Goal: Task Accomplishment & Management: Manage account settings

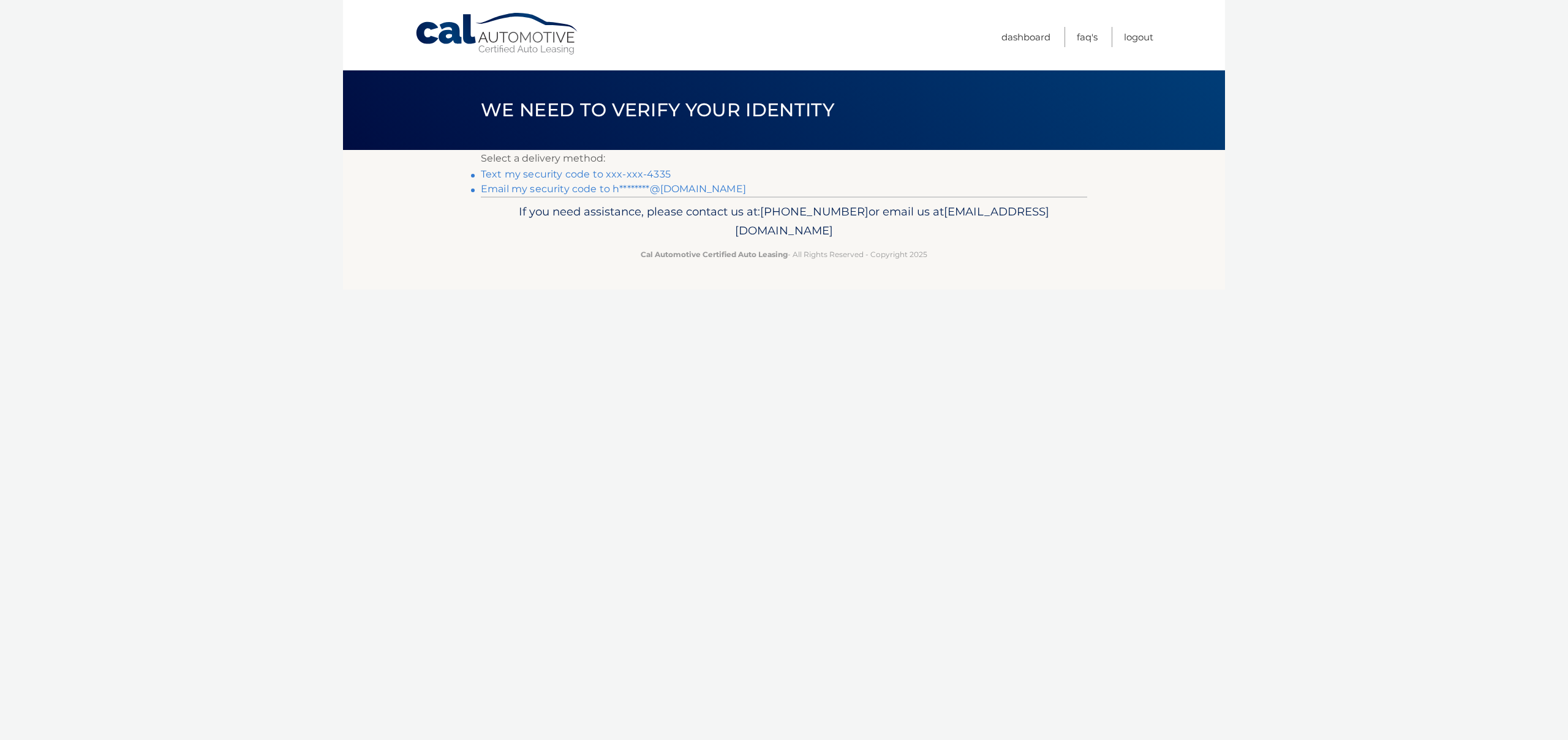
click at [638, 174] on link "Text my security code to xxx-xxx-4335" at bounding box center [575, 174] width 190 height 12
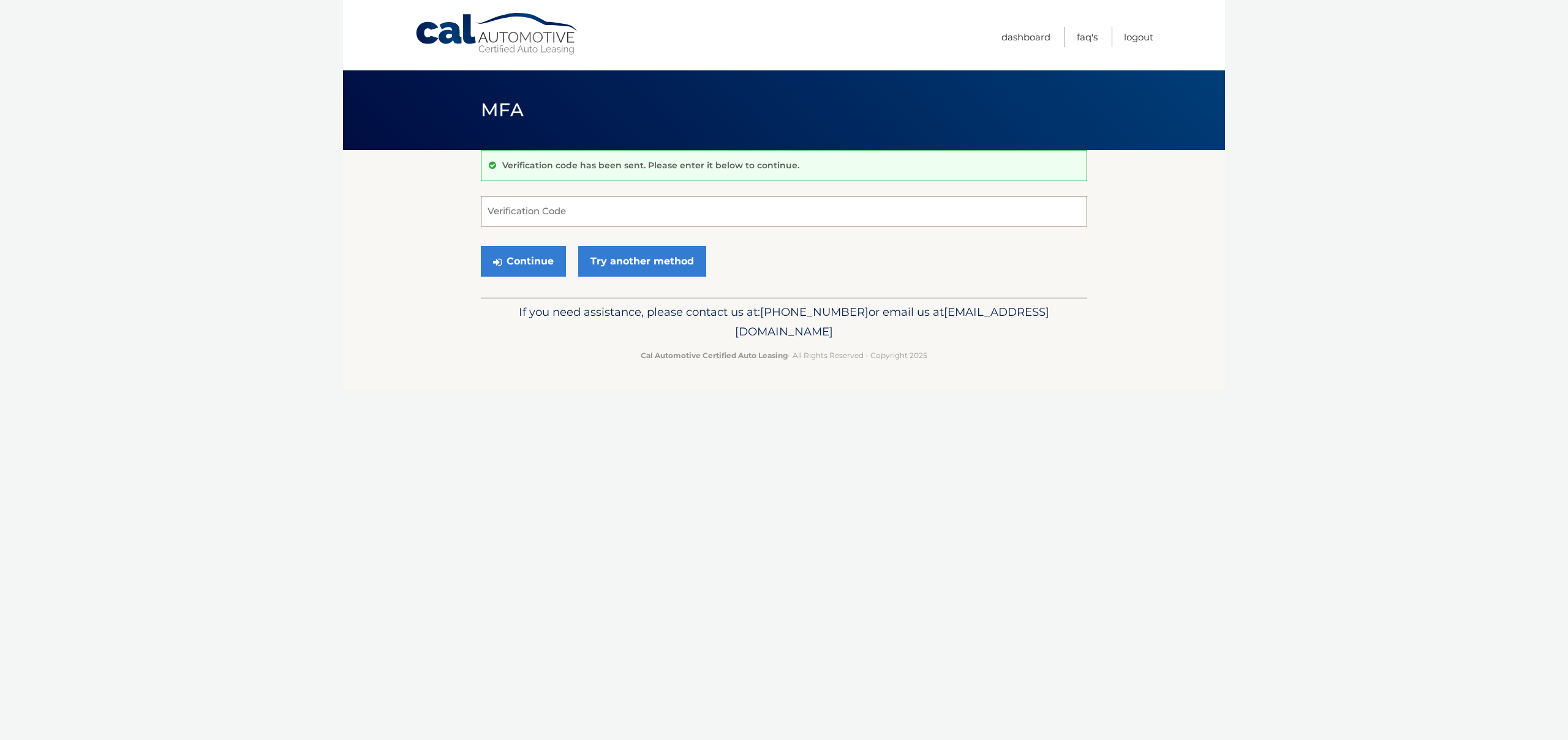
click at [539, 209] on input "Verification Code" at bounding box center [784, 211] width 607 height 30
type input "098763"
click at [546, 263] on button "Continue" at bounding box center [523, 261] width 85 height 30
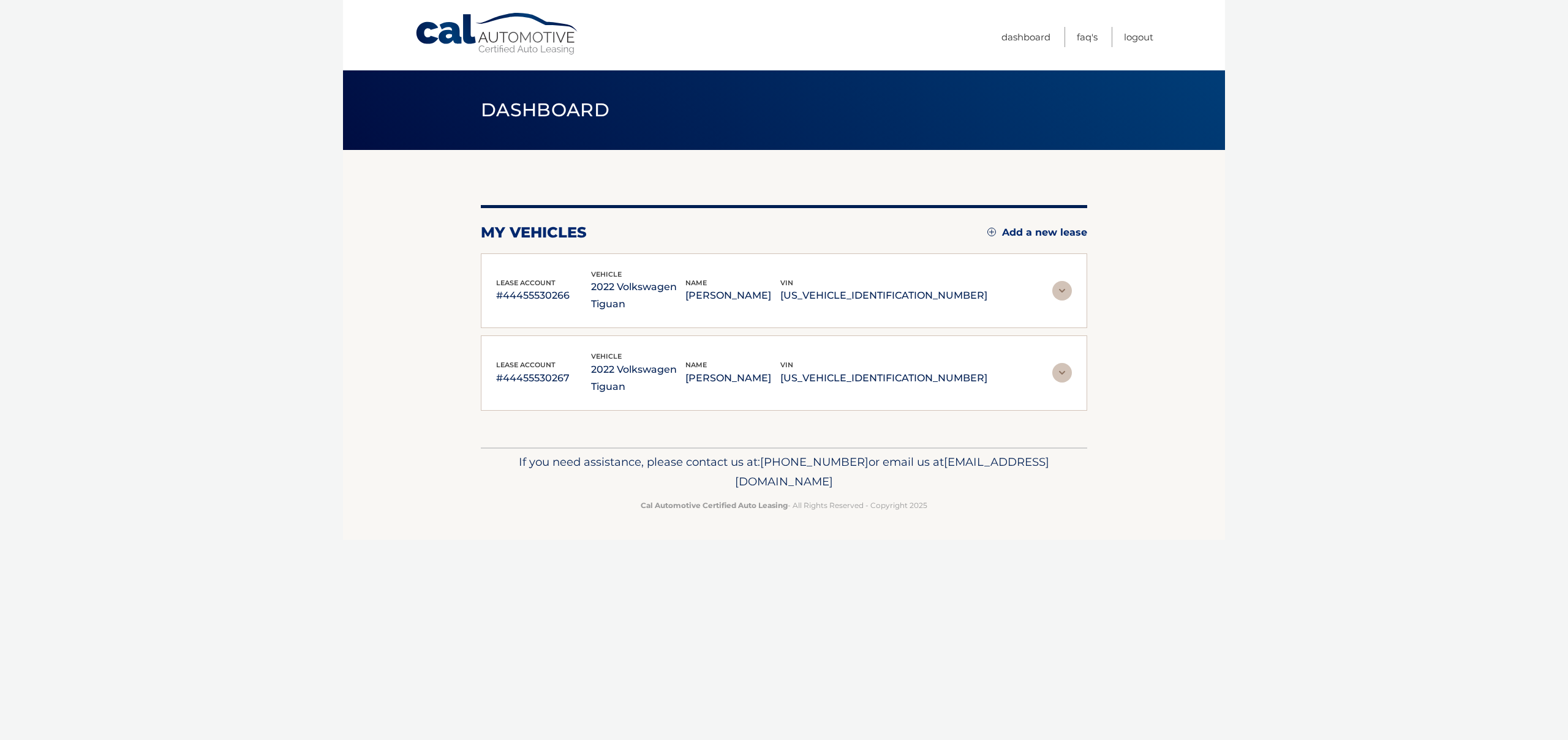
click at [1060, 290] on img at bounding box center [1062, 291] width 19 height 19
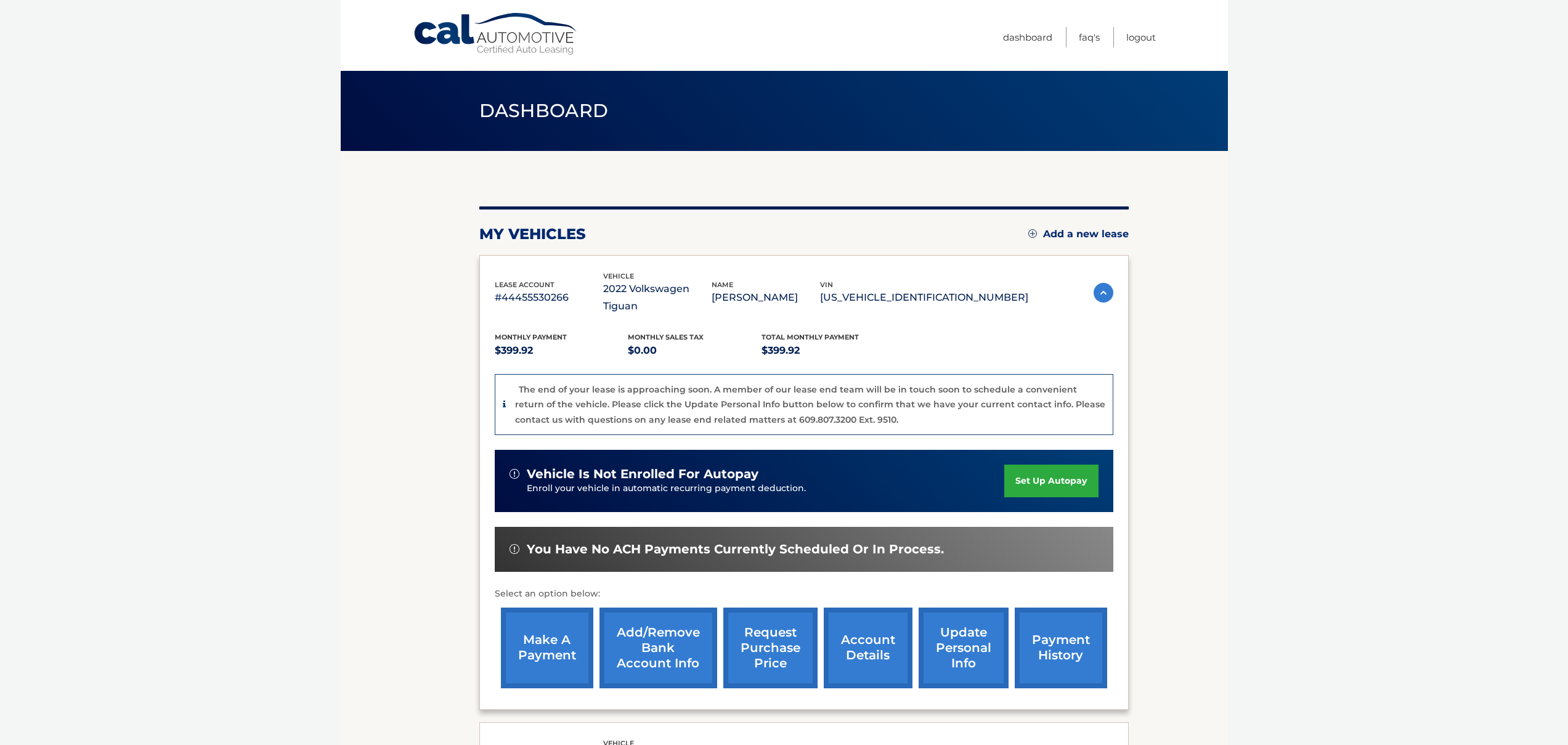
click at [853, 624] on link "account details" at bounding box center [868, 648] width 89 height 81
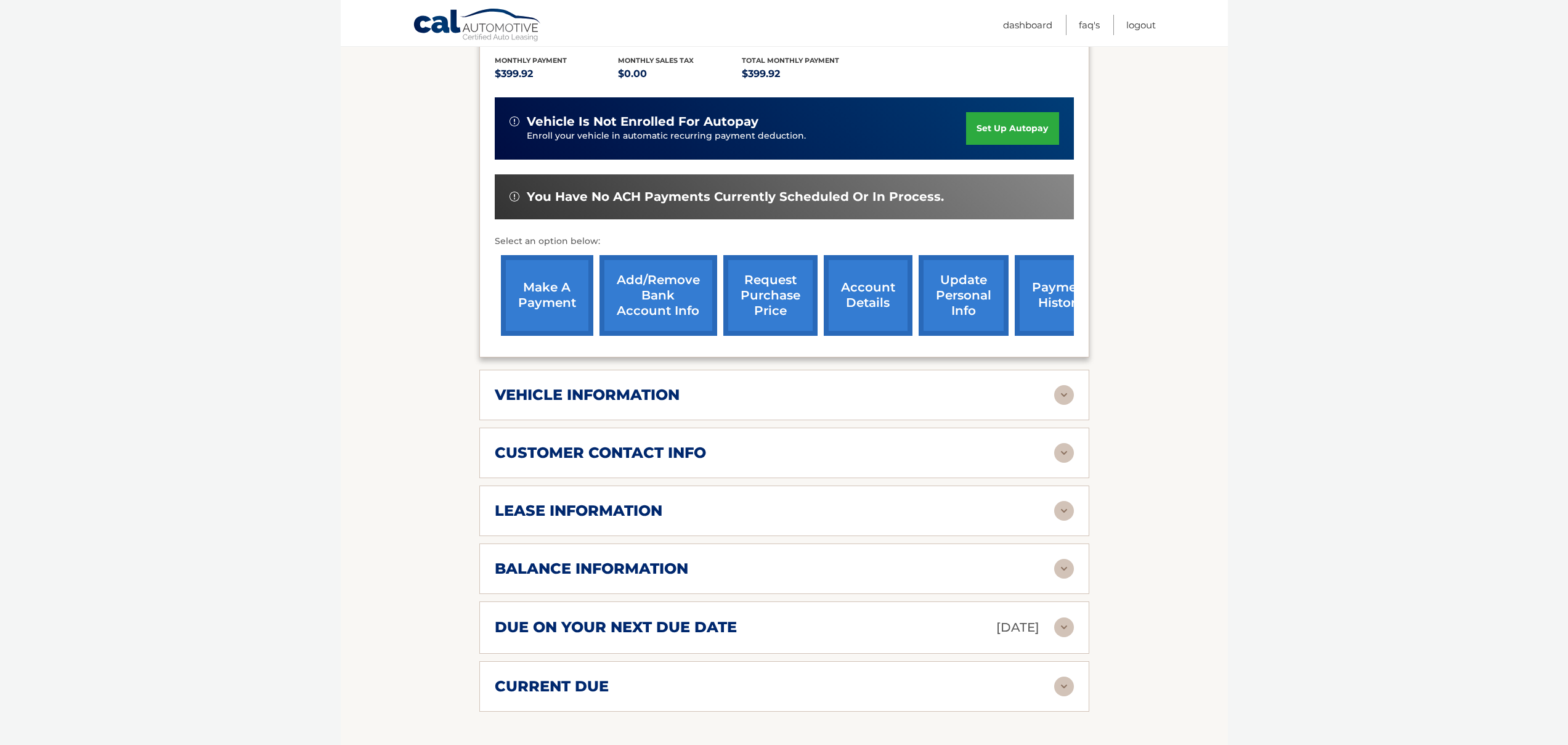
scroll to position [305, 0]
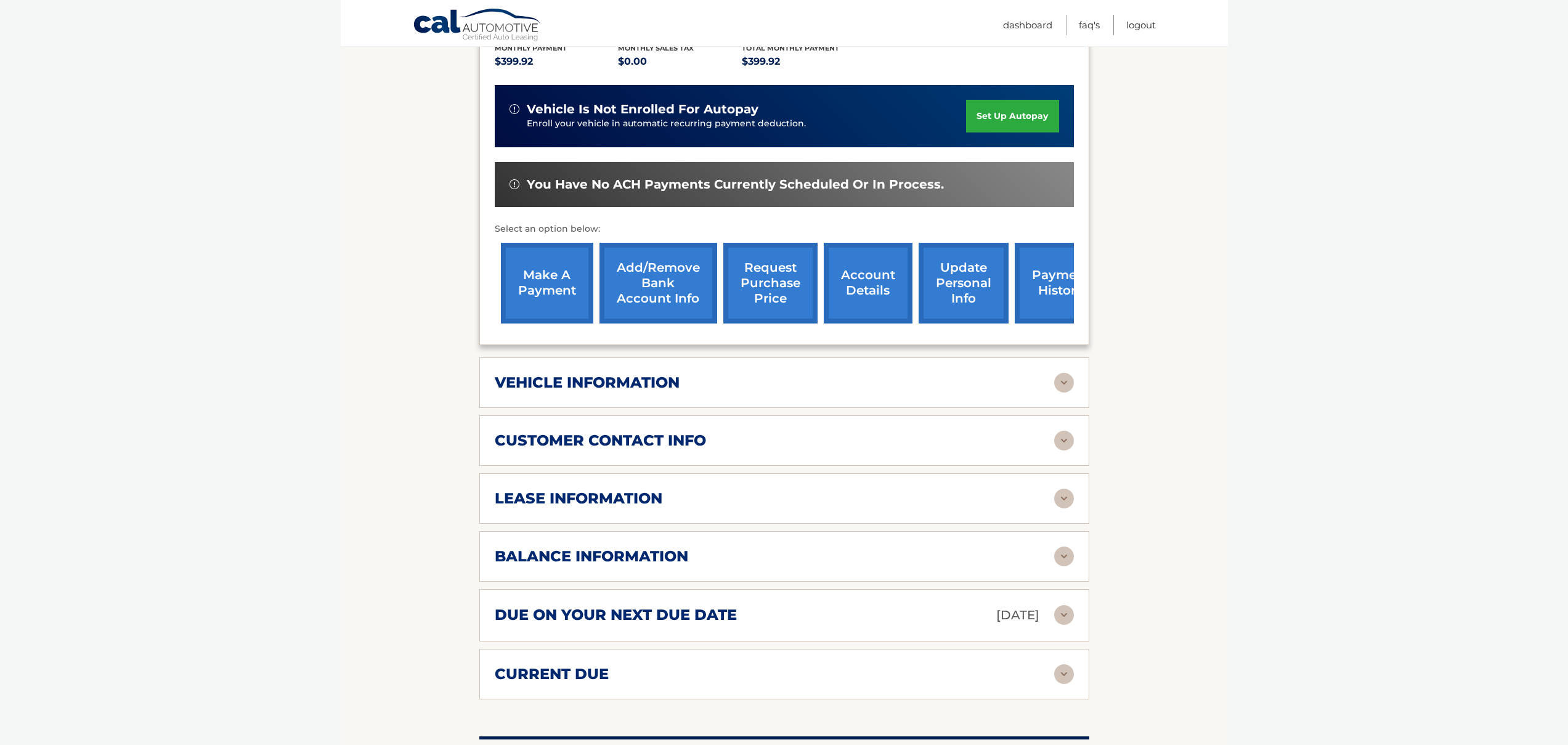
click at [1065, 555] on img at bounding box center [1064, 556] width 20 height 20
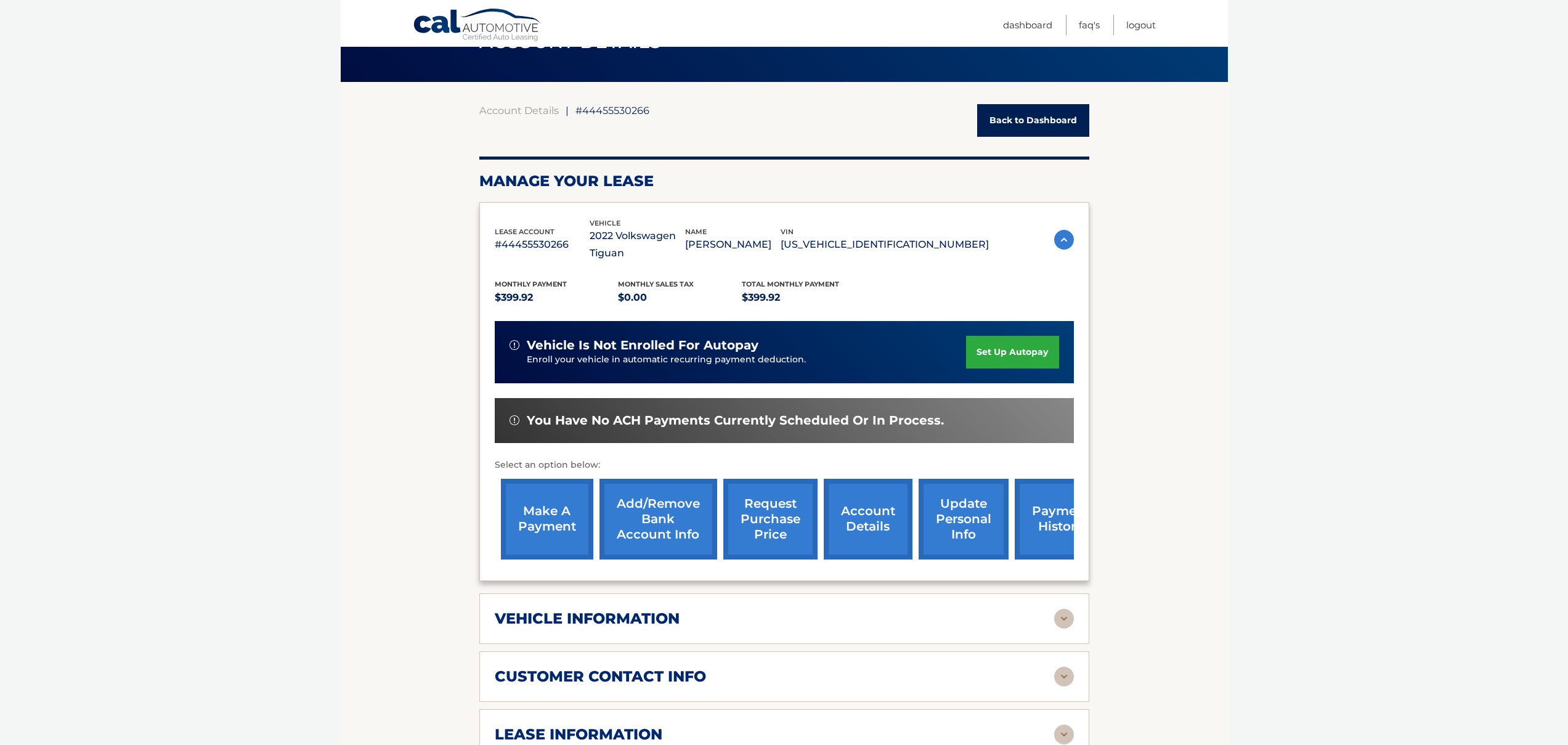
scroll to position [0, 0]
